Goal: Transaction & Acquisition: Purchase product/service

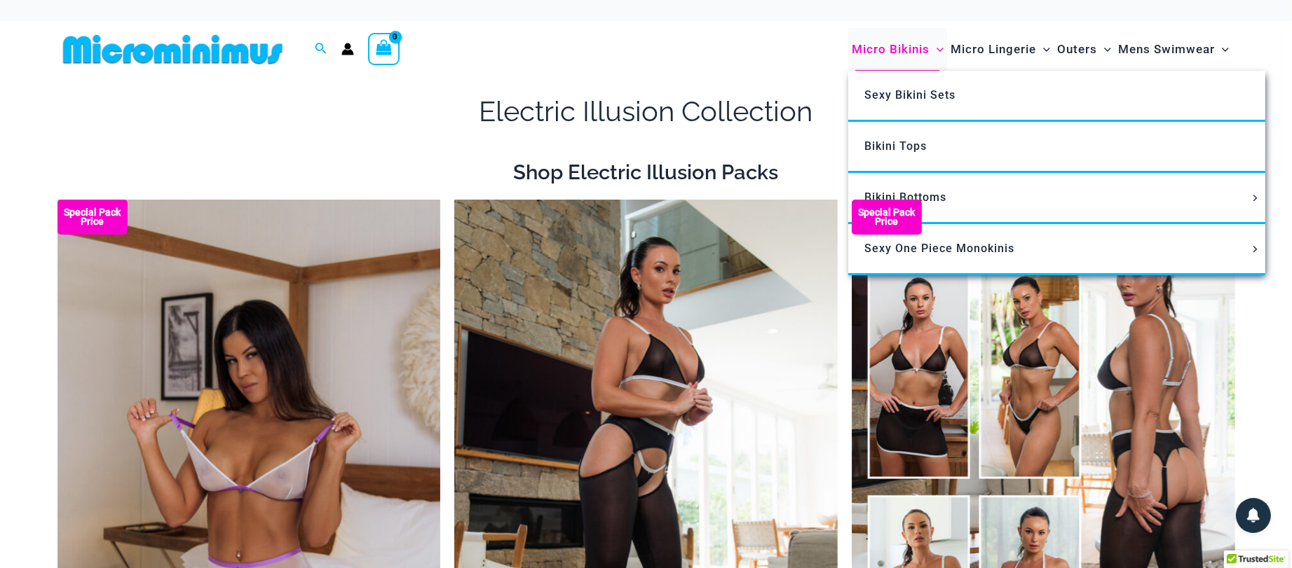
click at [903, 61] on span "Micro Bikinis" at bounding box center [891, 50] width 78 height 36
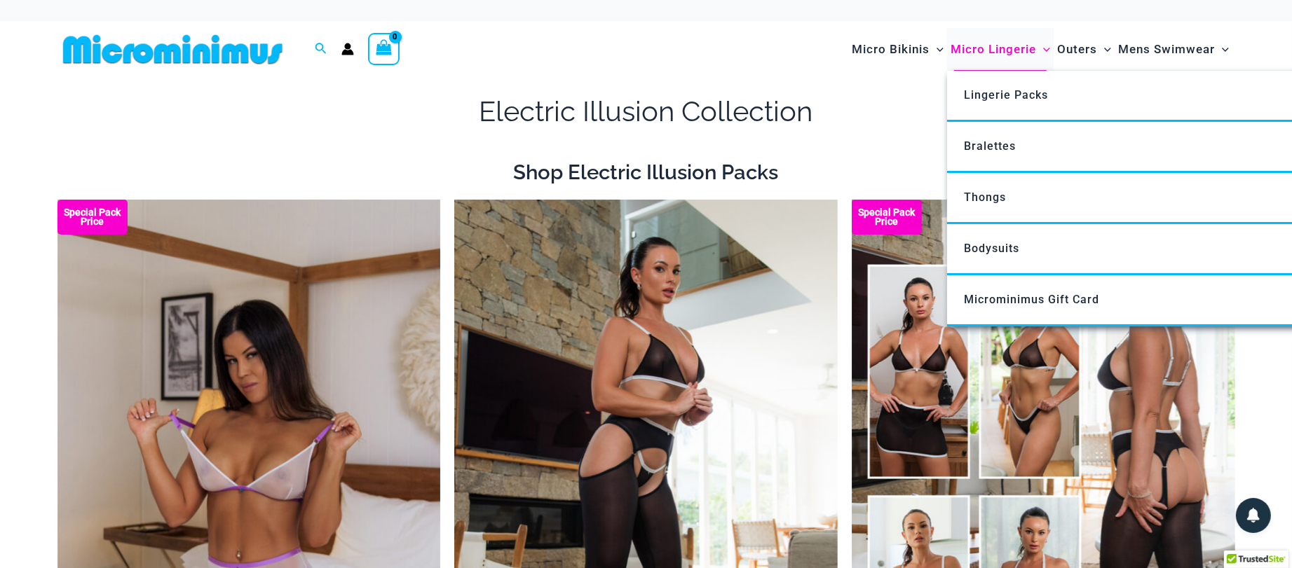
click at [960, 50] on span "Micro Lingerie" at bounding box center [993, 50] width 86 height 36
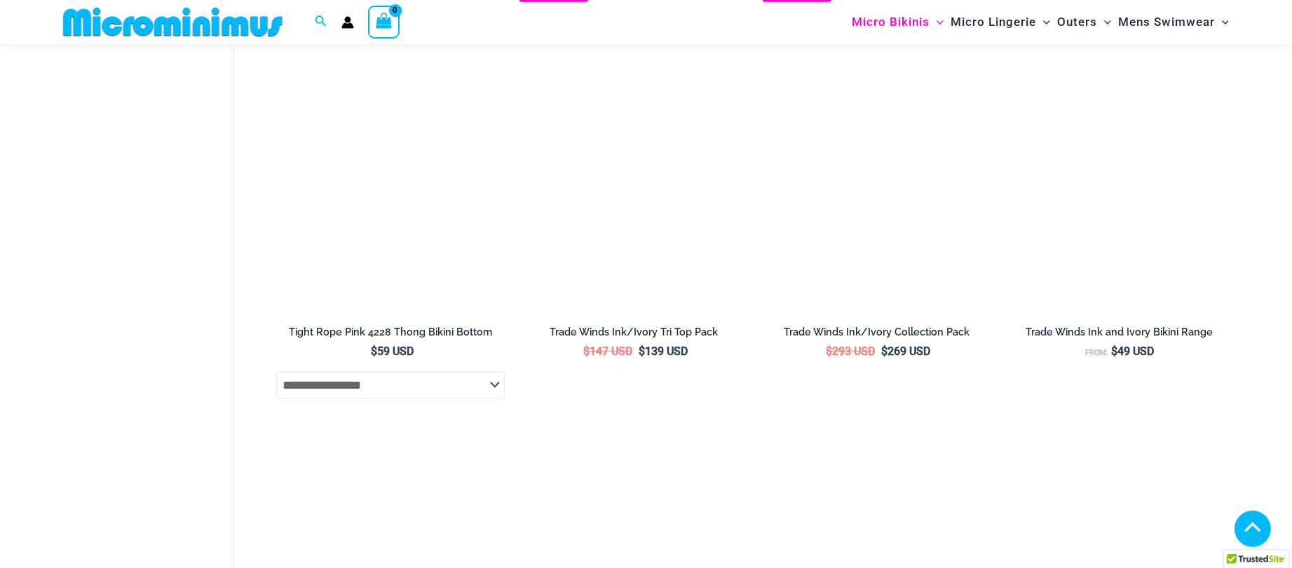
scroll to position [1577, 0]
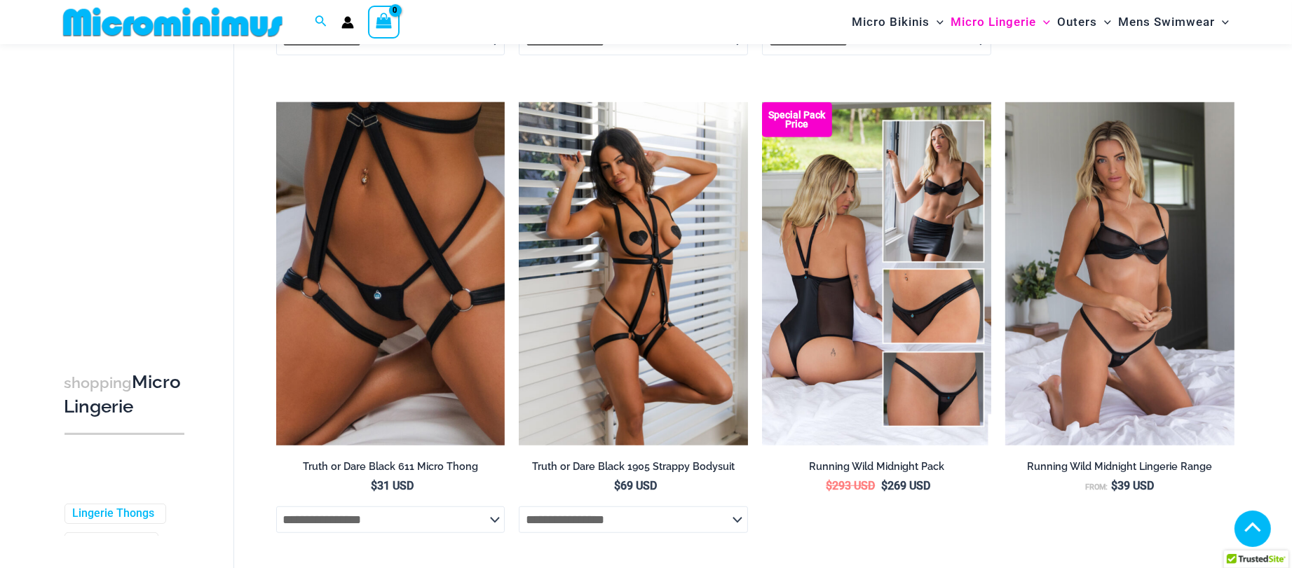
scroll to position [1472, 0]
